Goal: Transaction & Acquisition: Purchase product/service

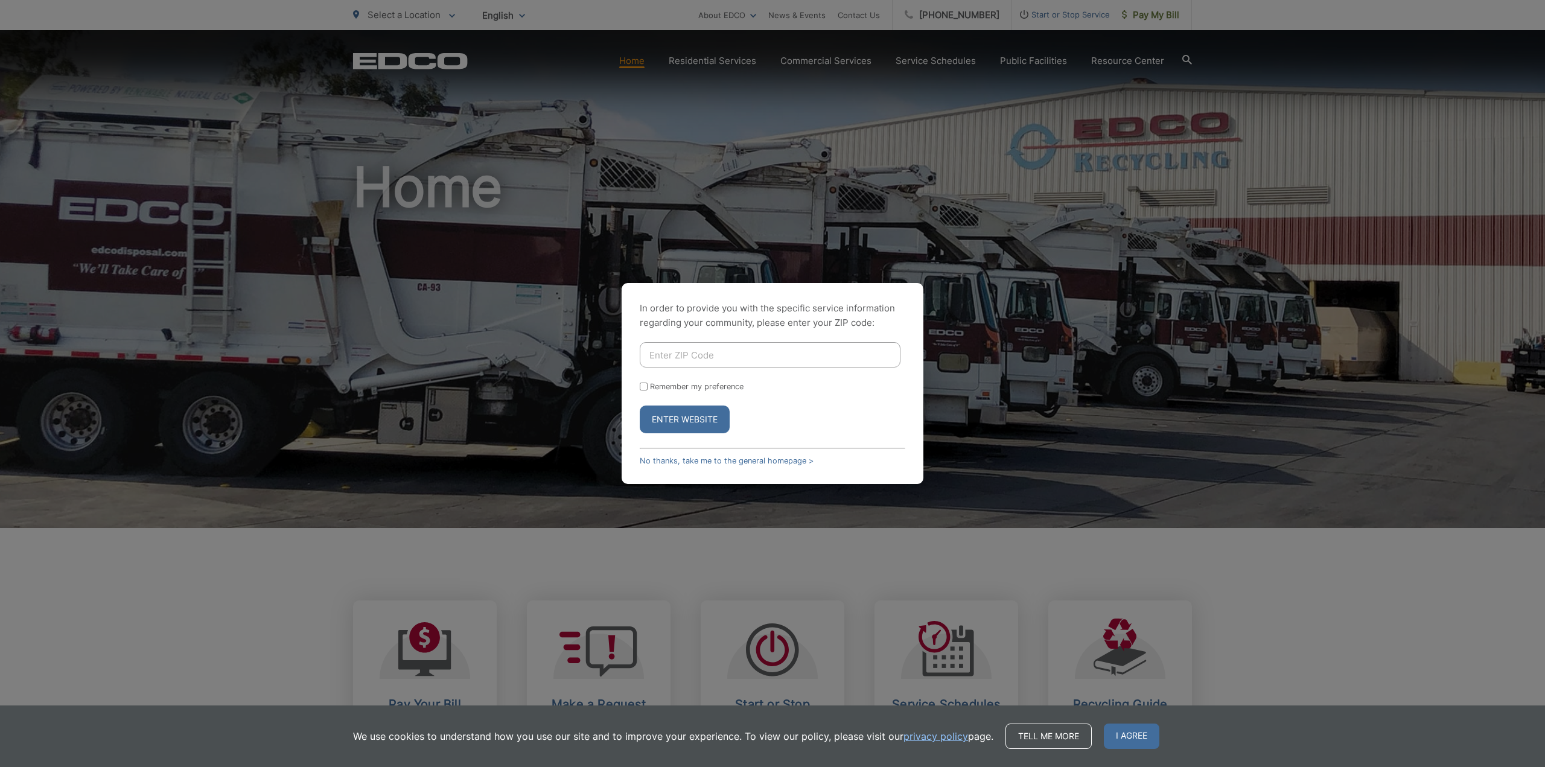
click at [723, 358] on input "Enter ZIP Code" at bounding box center [770, 354] width 261 height 25
type input "91942"
click at [688, 421] on button "Enter Website" at bounding box center [685, 419] width 90 height 28
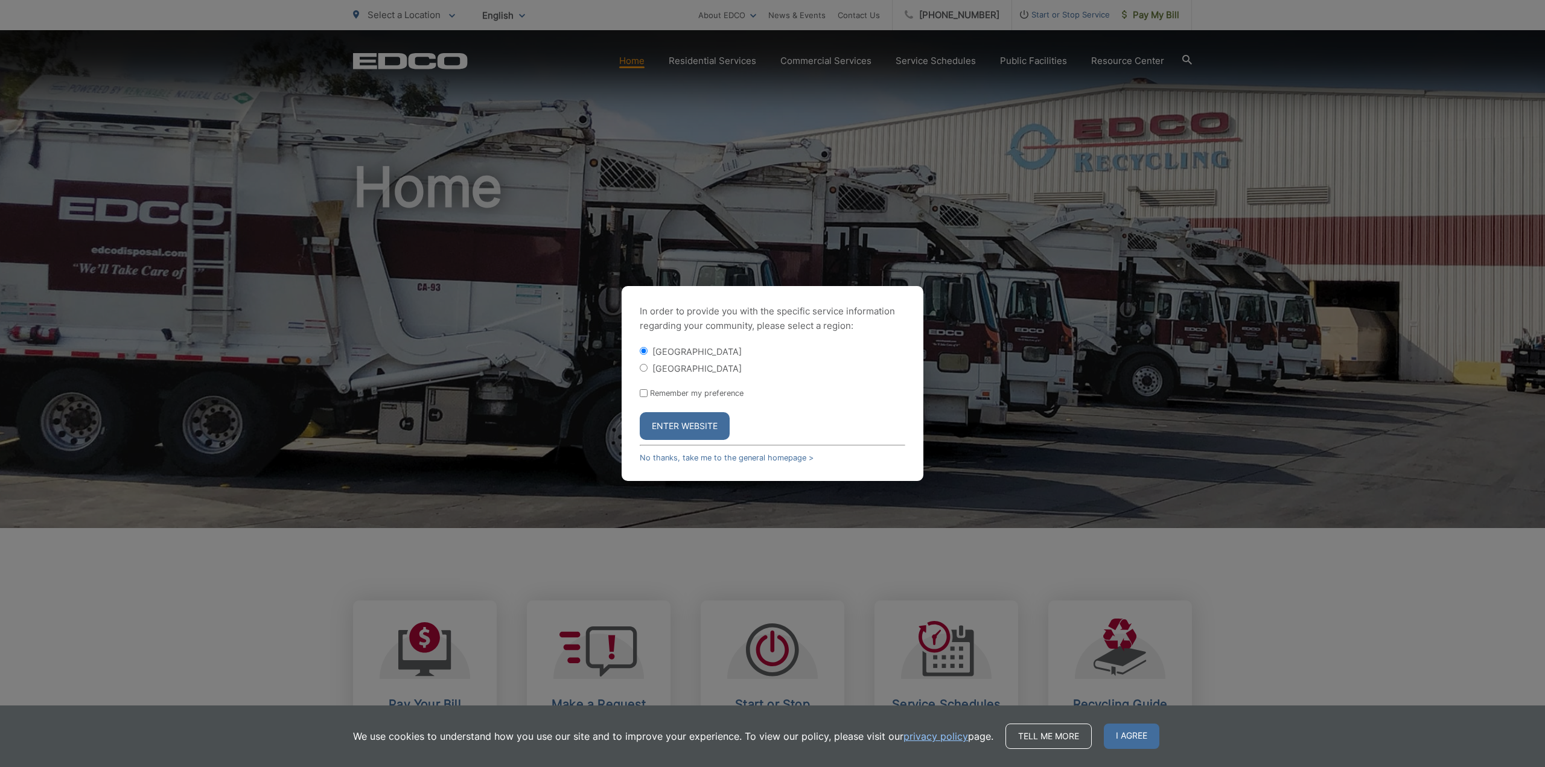
click at [688, 421] on button "Enter Website" at bounding box center [685, 426] width 90 height 28
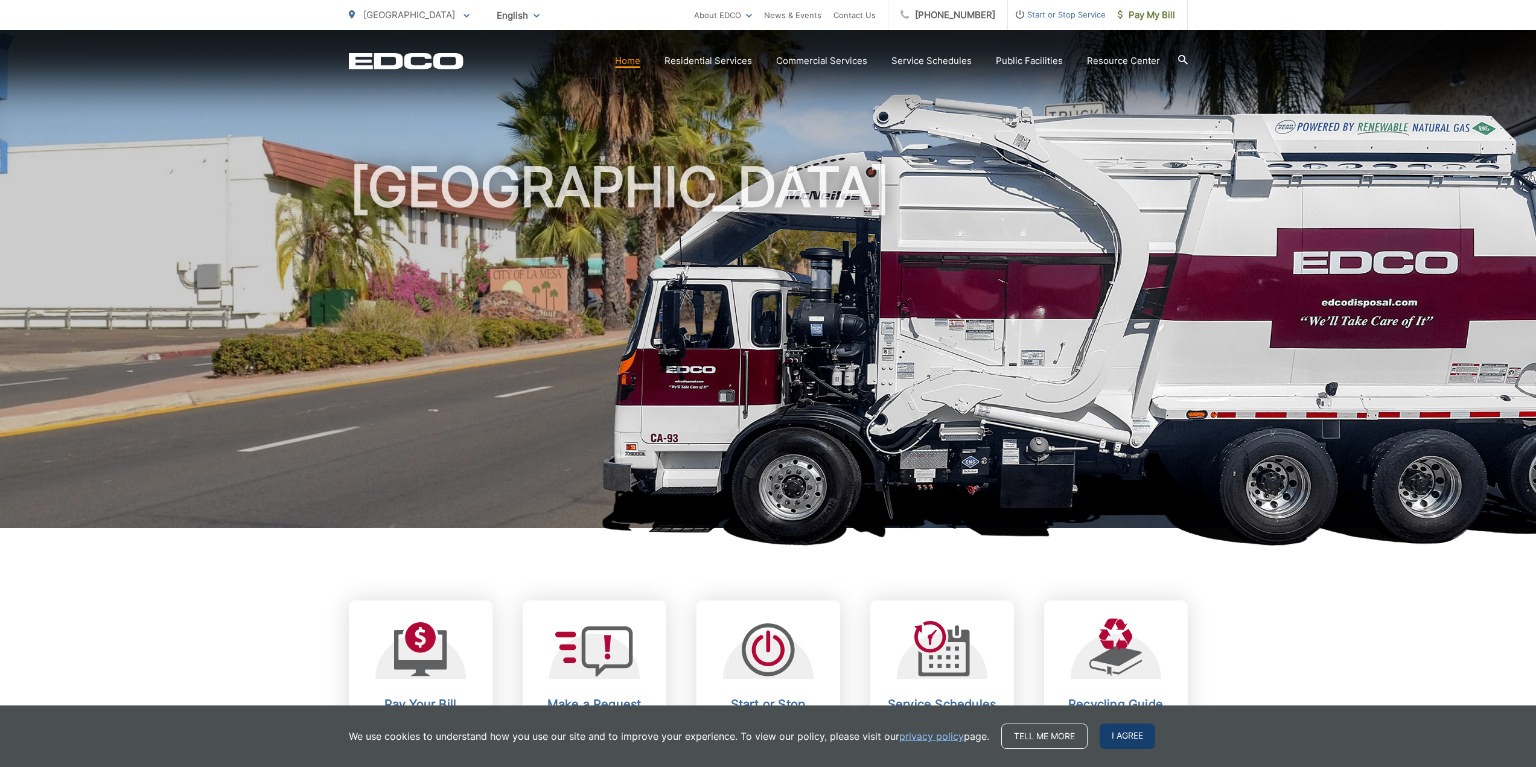
click at [1122, 734] on span "I agree" at bounding box center [1127, 735] width 56 height 25
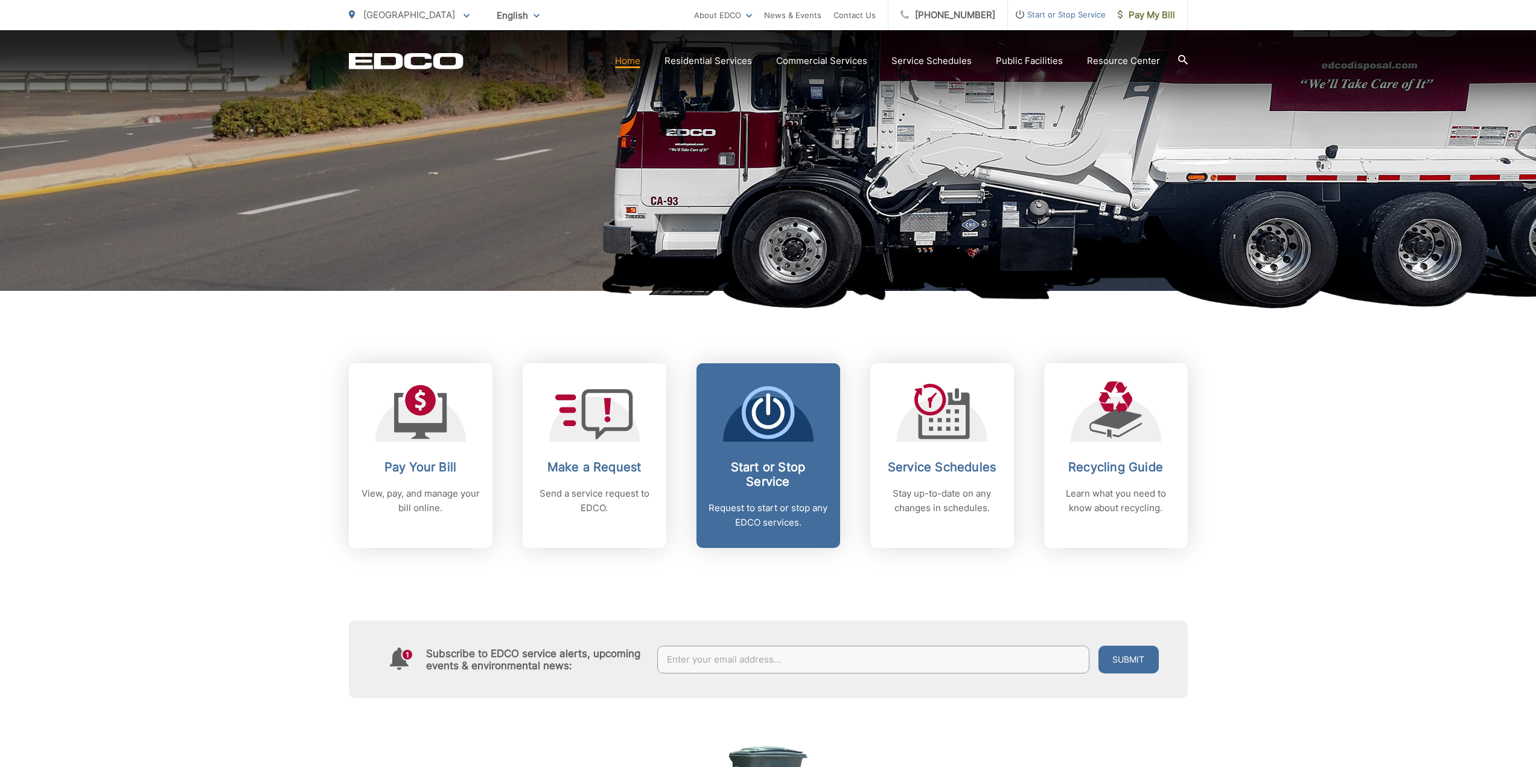
scroll to position [241, 0]
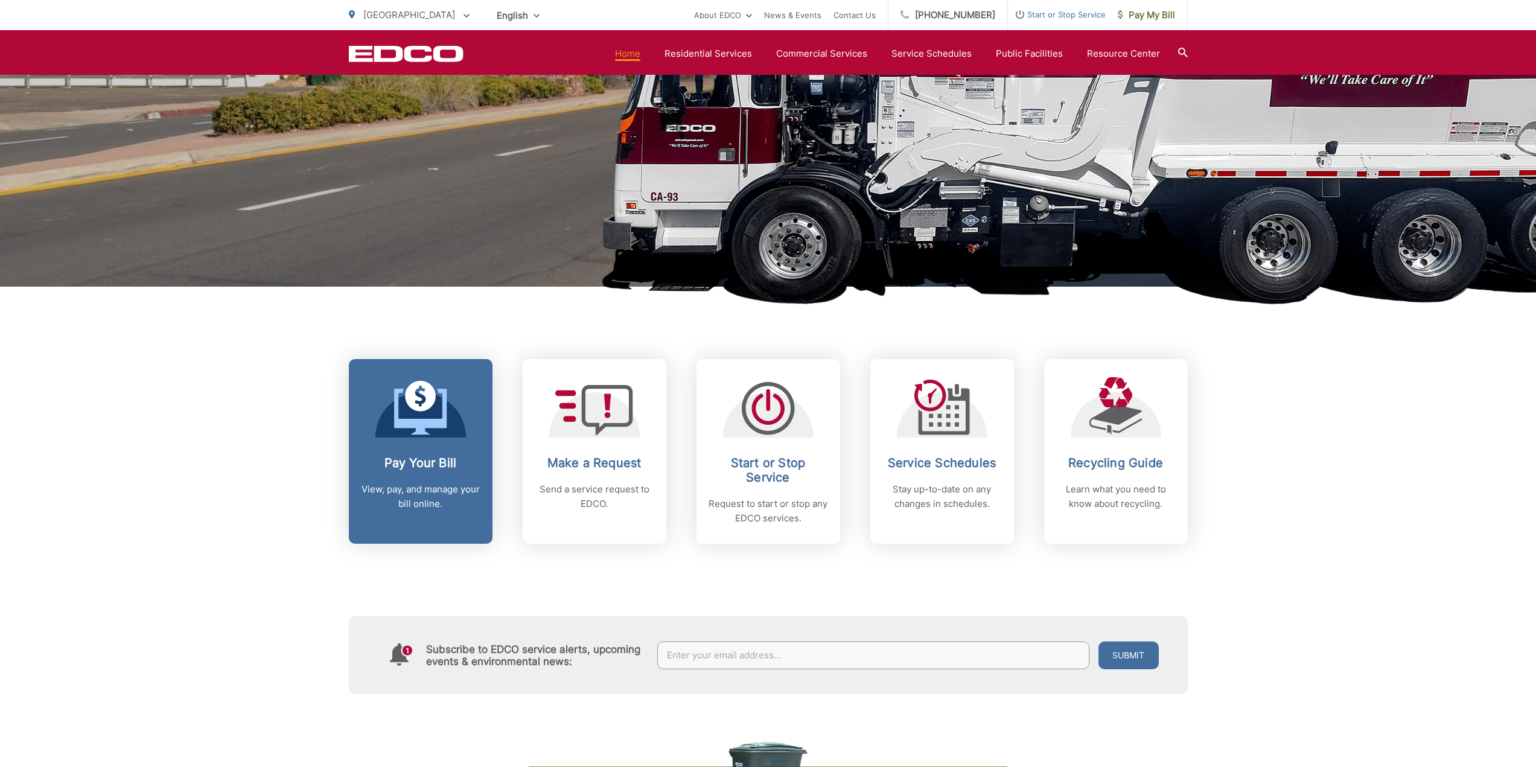
click at [414, 475] on div "Pay Your Bill View, pay, and manage your bill online." at bounding box center [420, 484] width 119 height 56
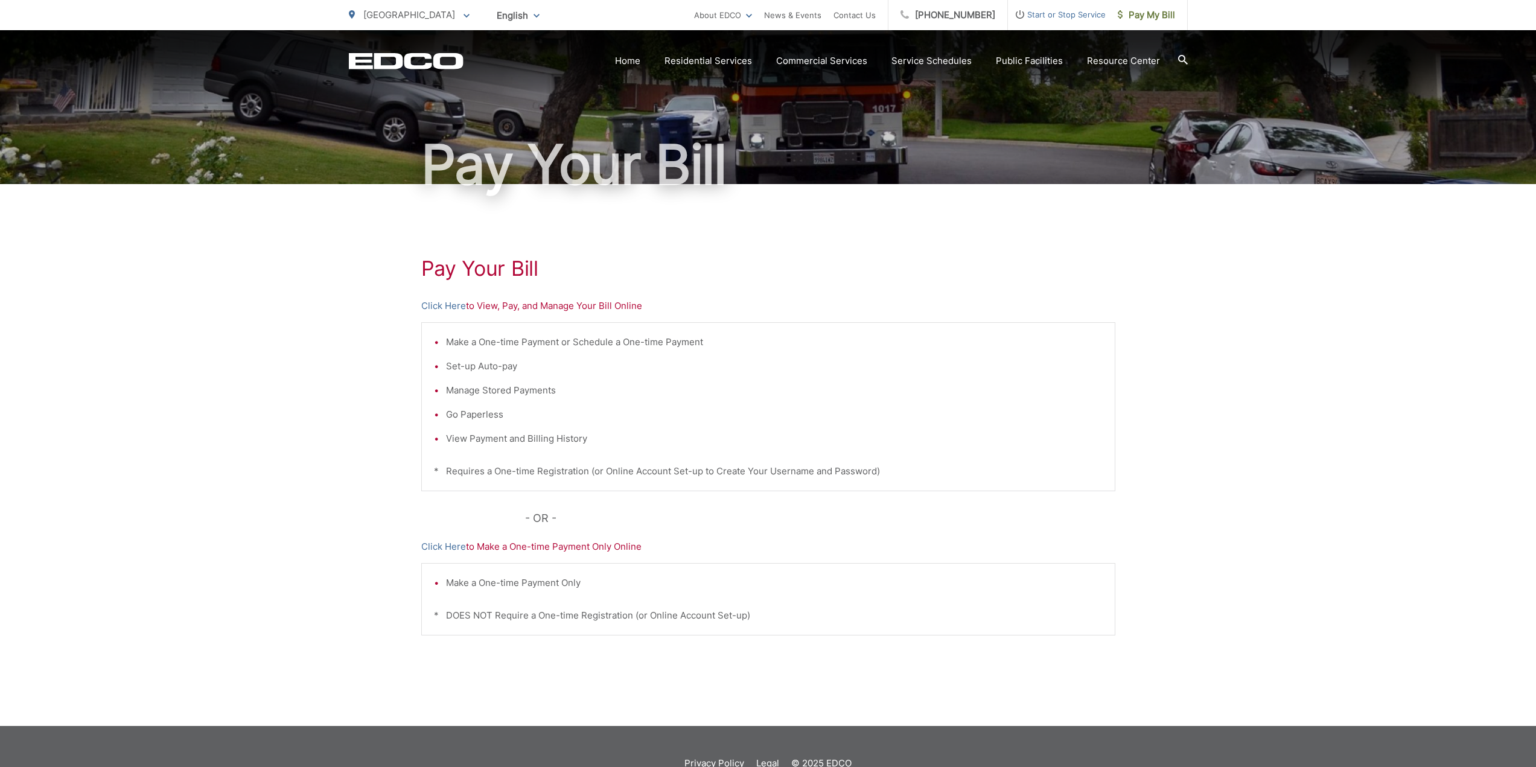
scroll to position [60, 0]
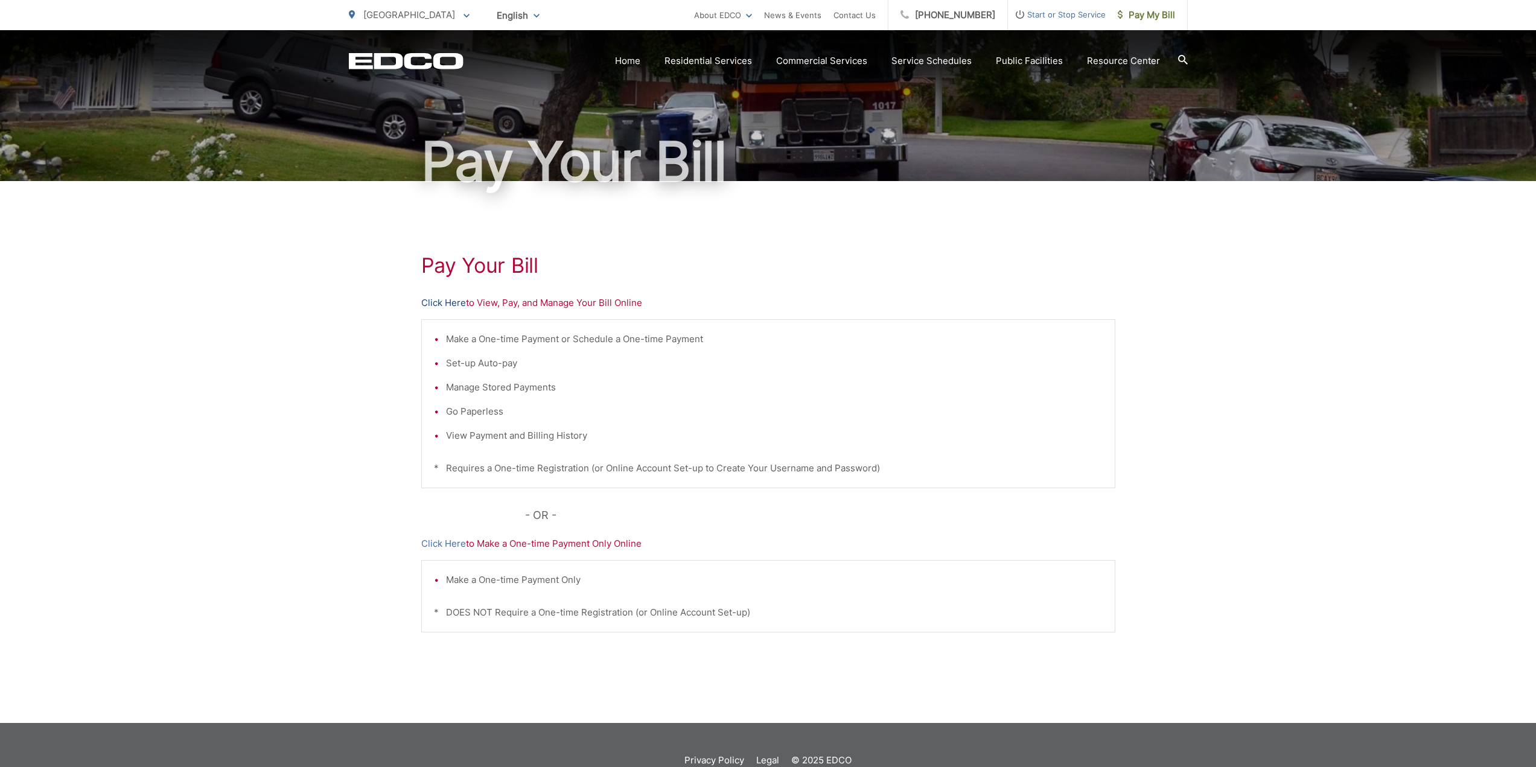
click at [463, 307] on link "Click Here" at bounding box center [443, 303] width 45 height 14
